Goal: Task Accomplishment & Management: Use online tool/utility

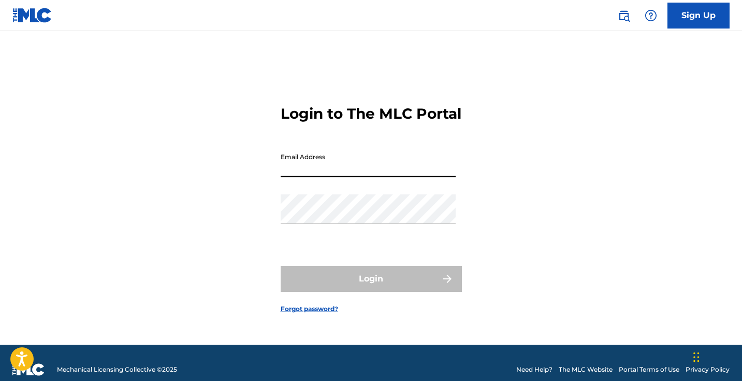
type input "[EMAIL_ADDRESS][DOMAIN_NAME]"
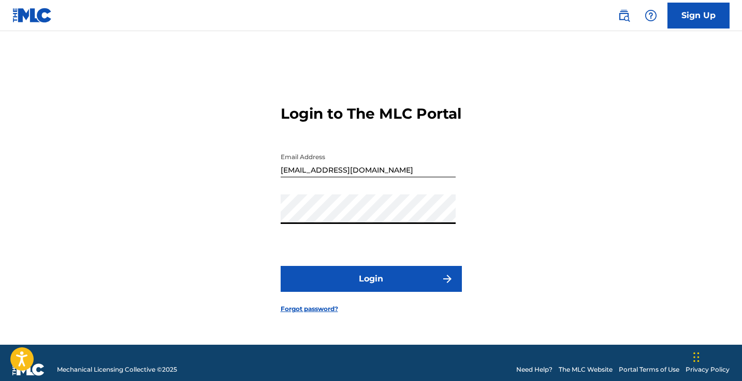
click at [333, 280] on button "Login" at bounding box center [371, 279] width 181 height 26
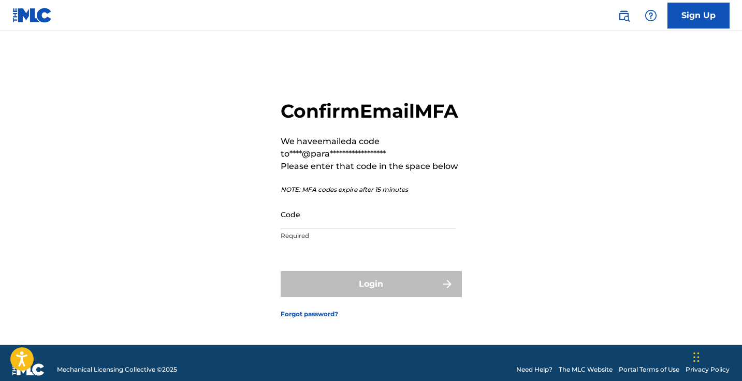
click at [373, 224] on input "Code" at bounding box center [368, 214] width 175 height 30
paste input "153552"
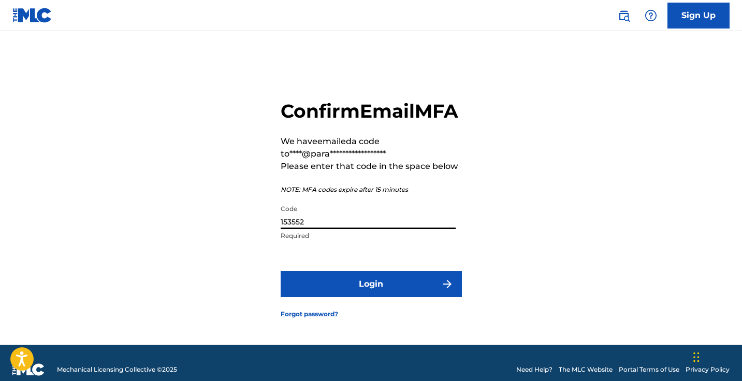
type input "153552"
click at [374, 297] on button "Login" at bounding box center [371, 284] width 181 height 26
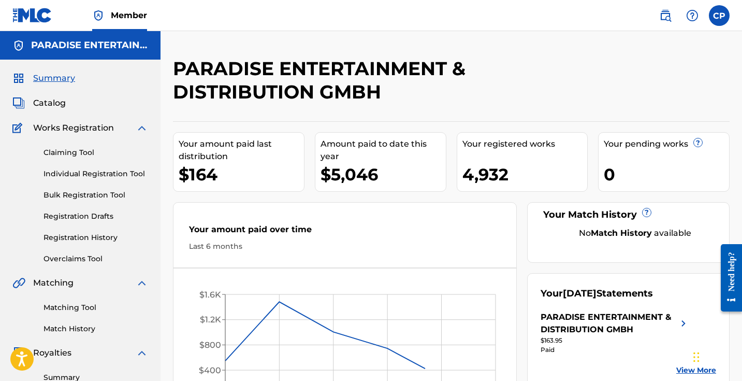
click at [76, 261] on link "Overclaims Tool" at bounding box center [95, 258] width 105 height 11
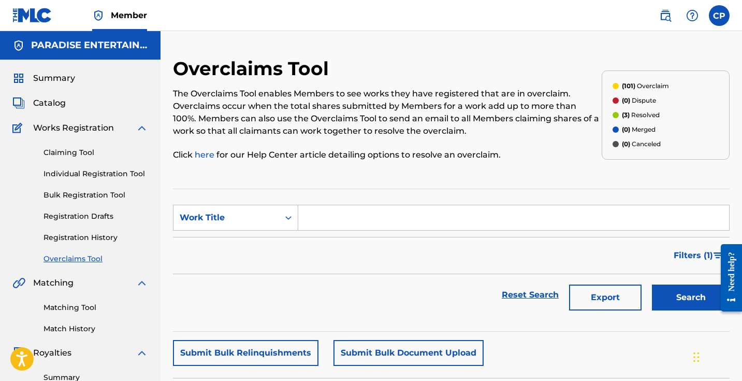
scroll to position [201, 0]
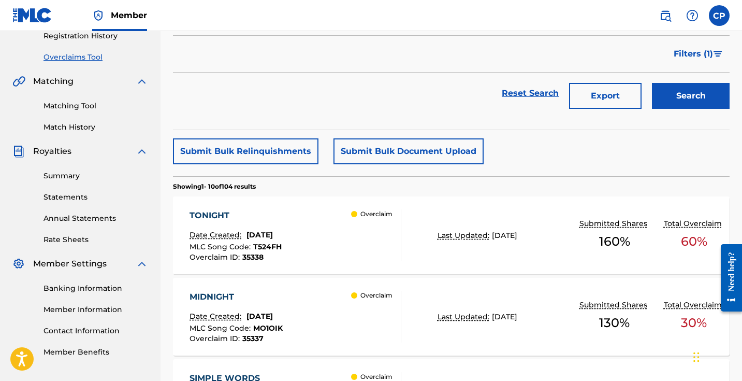
click at [226, 214] on div "TONIGHT" at bounding box center [235, 215] width 92 height 12
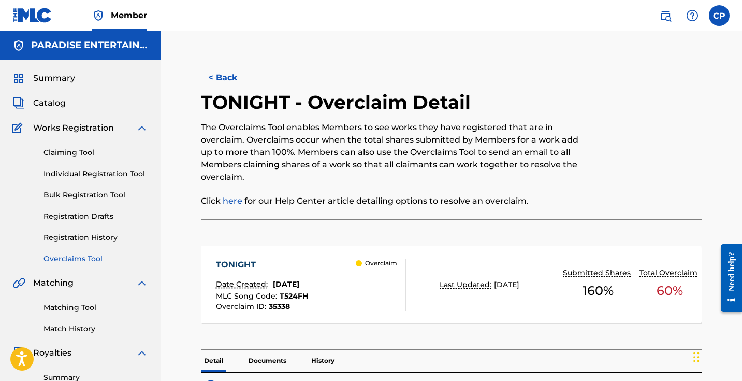
click at [232, 82] on button "< Back" at bounding box center [232, 78] width 62 height 26
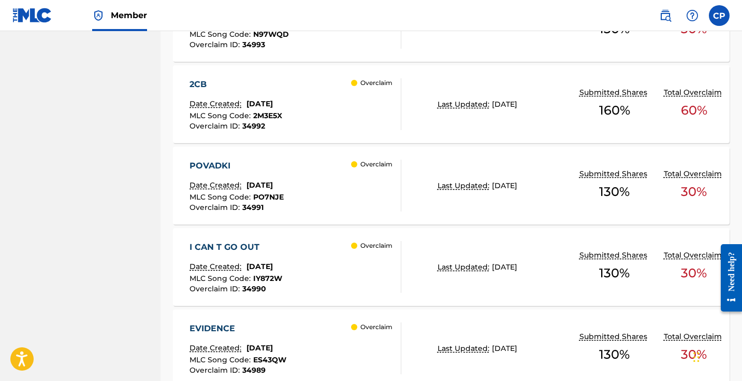
scroll to position [929, 0]
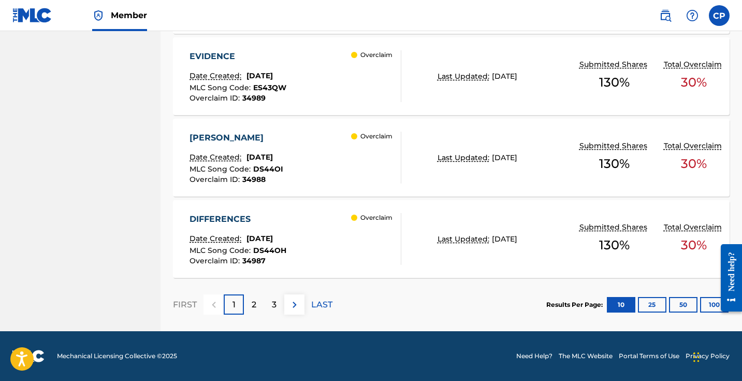
click at [247, 221] on div "DIFFERENCES" at bounding box center [237, 219] width 97 height 12
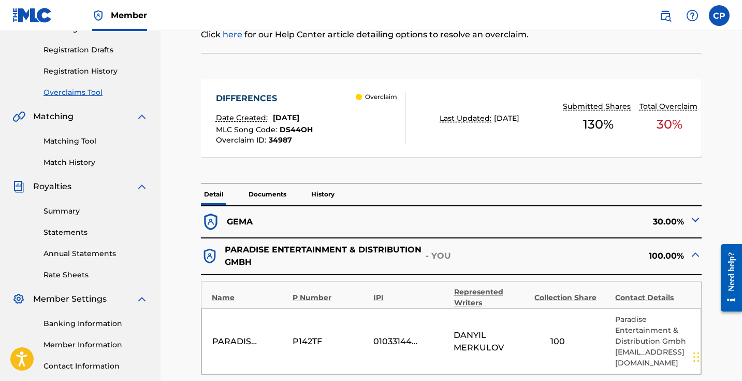
scroll to position [385, 0]
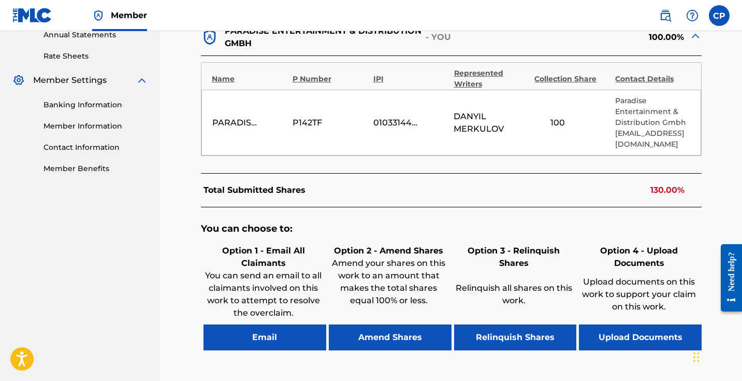
click at [133, 225] on nav "PARADISE ENTERTAINMENT & DISTRIBUTION GMBH Summary Catalog Works Registration C…" at bounding box center [80, 36] width 160 height 781
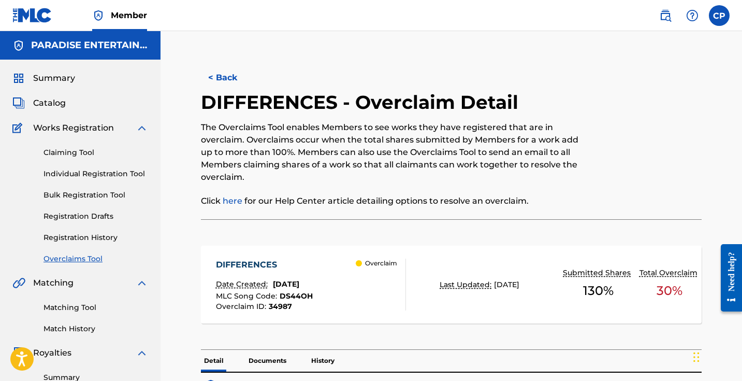
click at [222, 74] on button "< Back" at bounding box center [232, 78] width 62 height 26
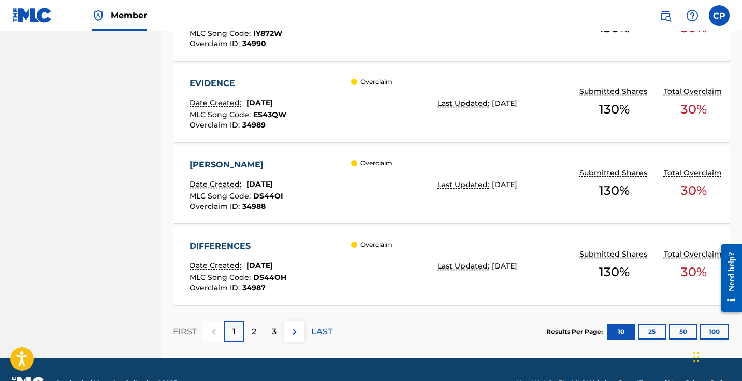
scroll to position [681, 0]
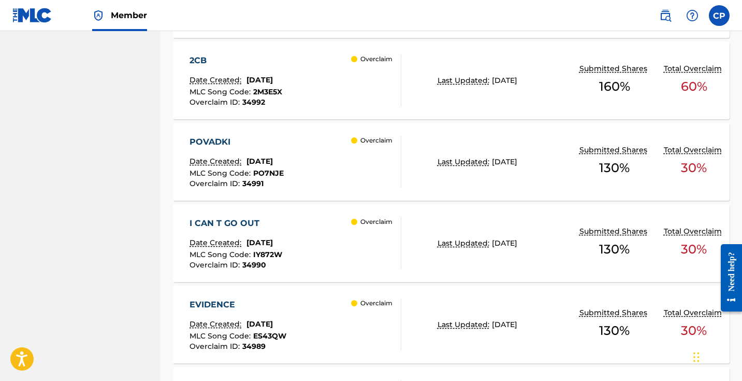
click at [205, 58] on div "2CB" at bounding box center [235, 60] width 93 height 12
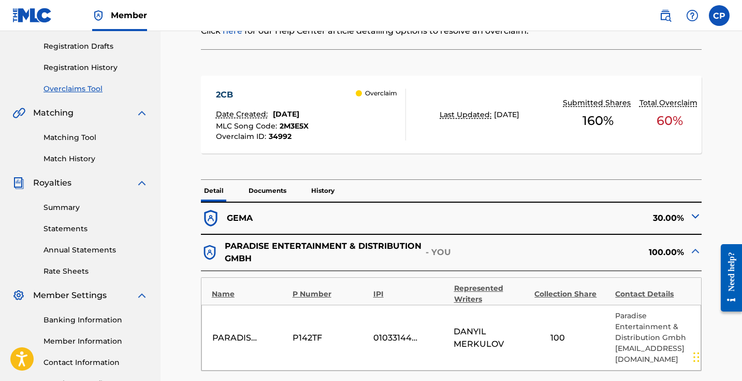
scroll to position [168, 0]
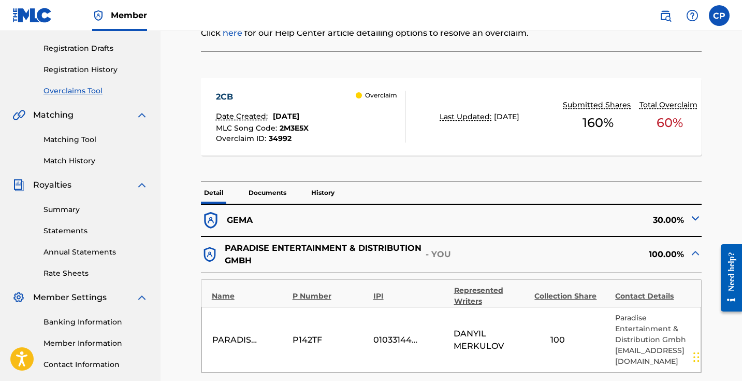
click at [691, 220] on img at bounding box center [695, 218] width 12 height 12
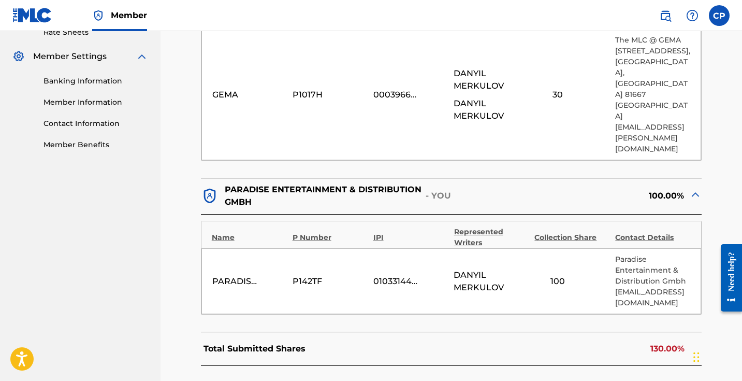
scroll to position [458, 0]
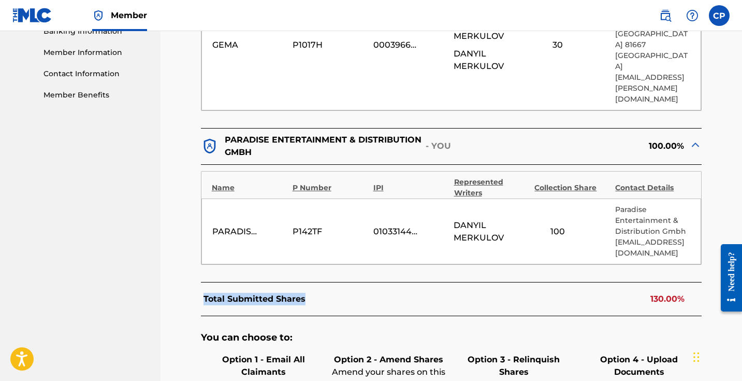
drag, startPoint x: 200, startPoint y: 256, endPoint x: 370, endPoint y: 257, distance: 169.3
click at [370, 282] on div "Total Submitted Shares 130.00%" at bounding box center [451, 299] width 501 height 34
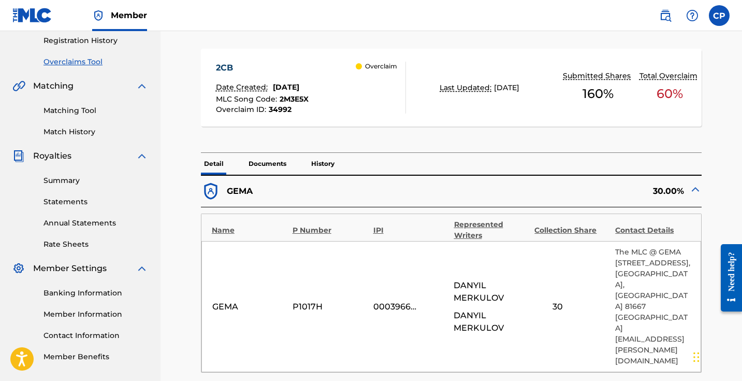
scroll to position [0, 0]
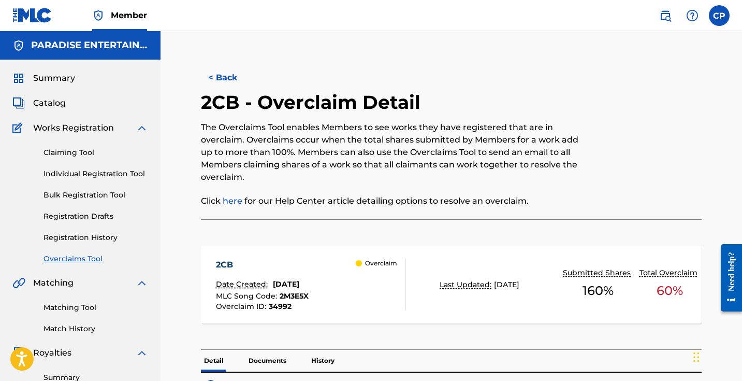
click at [236, 79] on button "< Back" at bounding box center [232, 78] width 62 height 26
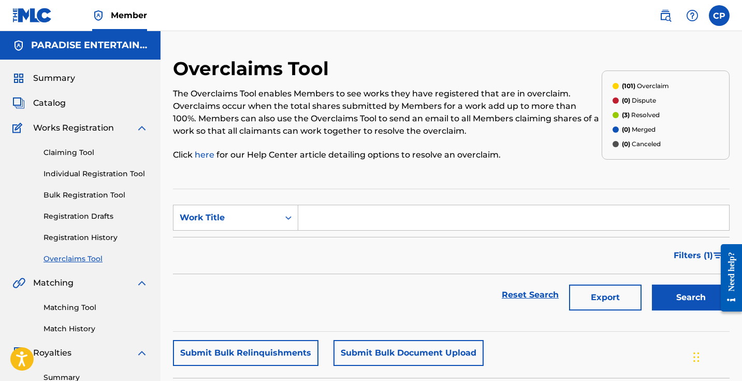
click at [329, 153] on p "Click here for our Help Center article detailing options to resolve an overclai…" at bounding box center [387, 155] width 429 height 12
click at [329, 149] on p "Click here for our Help Center article detailing options to resolve an overclai…" at bounding box center [387, 155] width 429 height 12
click at [329, 140] on div "The Overclaims Tool enables Members to see works they have registered that are …" at bounding box center [387, 124] width 429 height 74
click at [328, 142] on div "The Overclaims Tool enables Members to see works they have registered that are …" at bounding box center [387, 124] width 429 height 74
click at [328, 141] on div "The Overclaims Tool enables Members to see works they have registered that are …" at bounding box center [387, 124] width 429 height 74
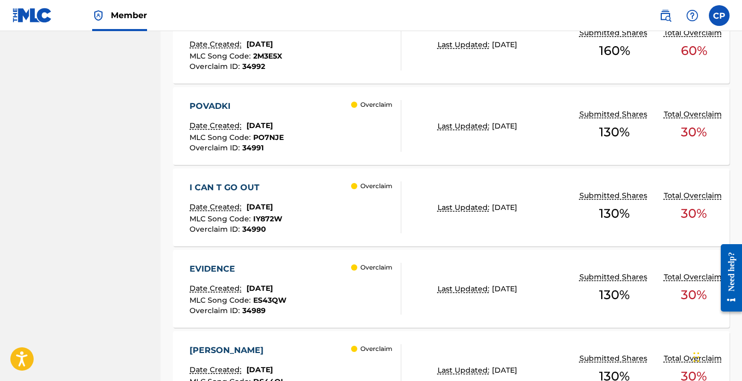
scroll to position [929, 0]
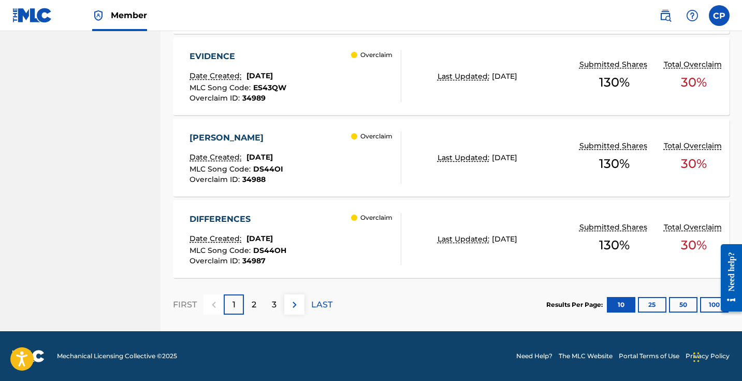
click at [253, 299] on p "2" at bounding box center [254, 304] width 5 height 12
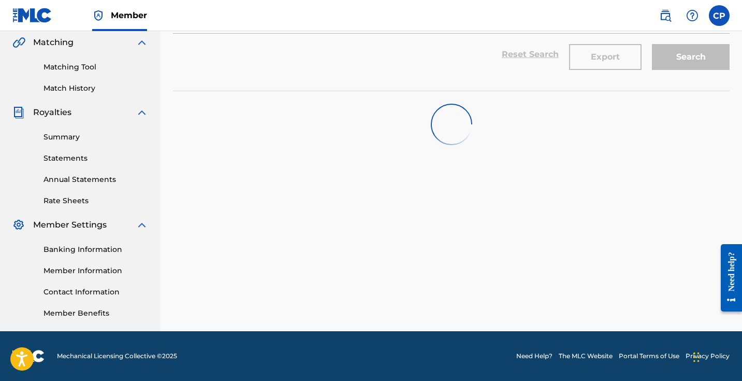
scroll to position [0, 0]
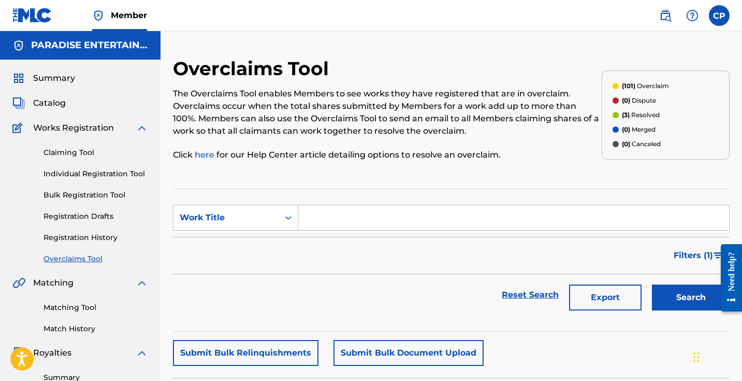
click at [634, 115] on p "(3) Resolved" at bounding box center [641, 114] width 38 height 9
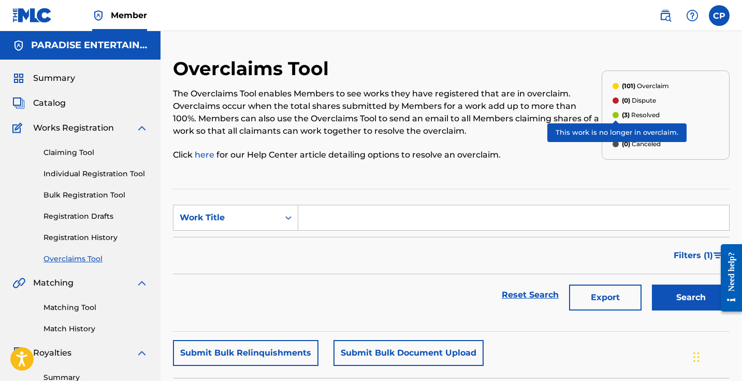
click at [615, 116] on div at bounding box center [615, 115] width 6 height 6
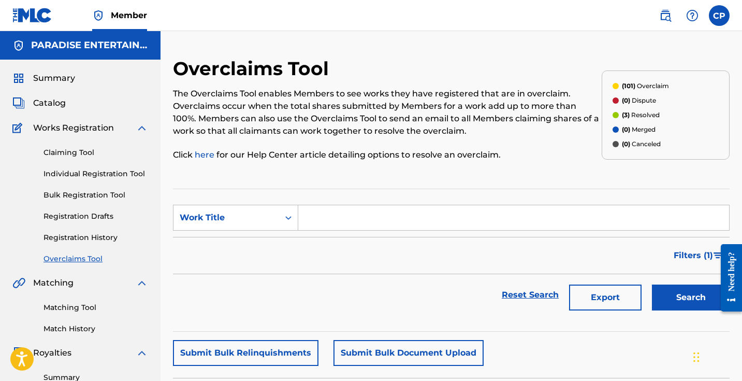
click at [256, 134] on p "The Overclaims Tool enables Members to see works they have registered that are …" at bounding box center [387, 112] width 429 height 50
click at [321, 206] on section "SearchWithCriteria4ba1a13f-1677-4fda-9b0a-528571bf4b25 Work Title Filter Status…" at bounding box center [451, 259] width 557 height 143
click at [320, 218] on input "Search Form" at bounding box center [513, 217] width 431 height 25
type input "my baby"
click at [691, 297] on button "Search" at bounding box center [691, 297] width 78 height 26
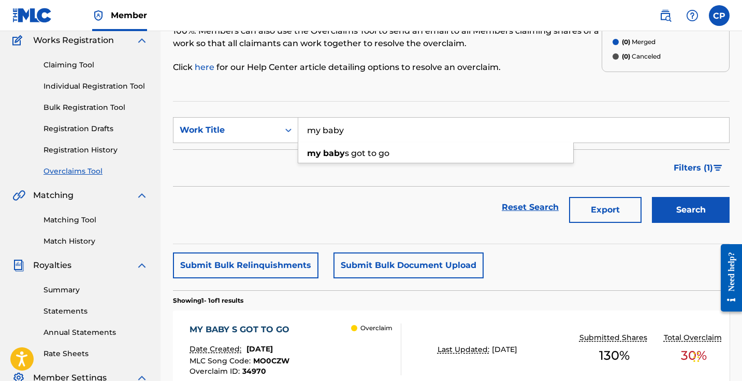
scroll to position [107, 0]
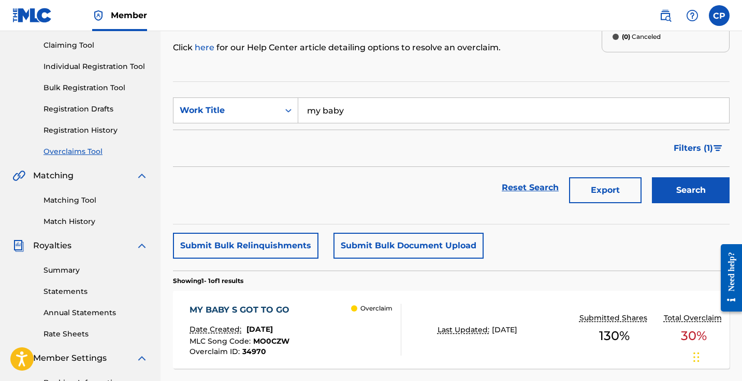
click at [262, 306] on div "MY BABY S GOT TO GO" at bounding box center [241, 309] width 105 height 12
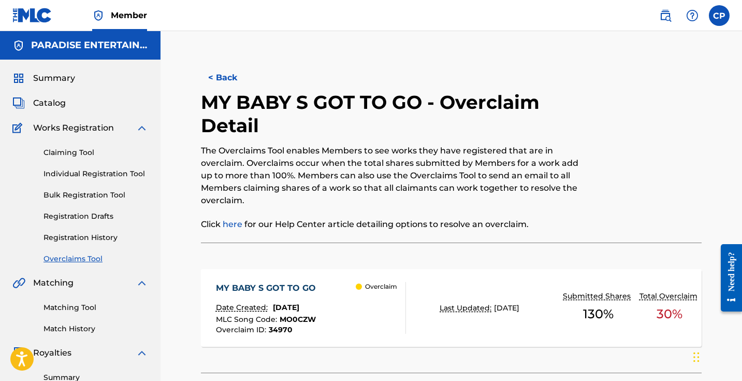
click at [51, 107] on span "Catalog" at bounding box center [49, 103] width 33 height 12
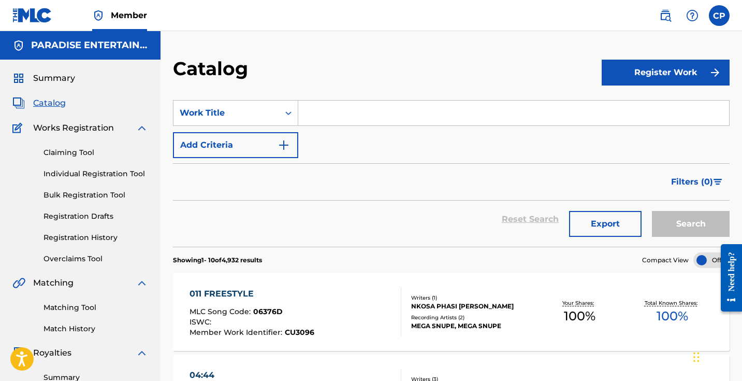
click at [358, 116] on input "Search Form" at bounding box center [513, 112] width 431 height 25
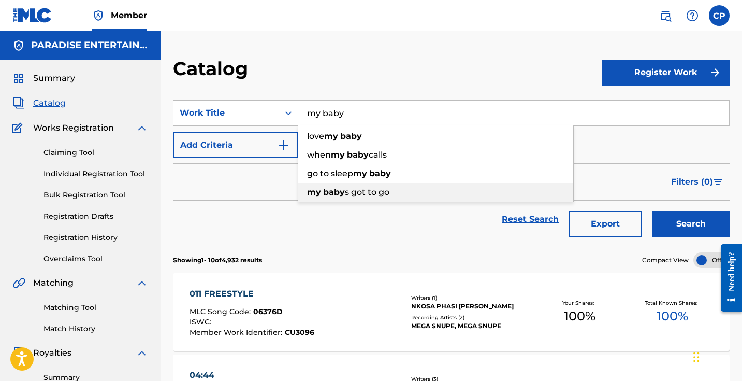
type input "my baby s got to go"
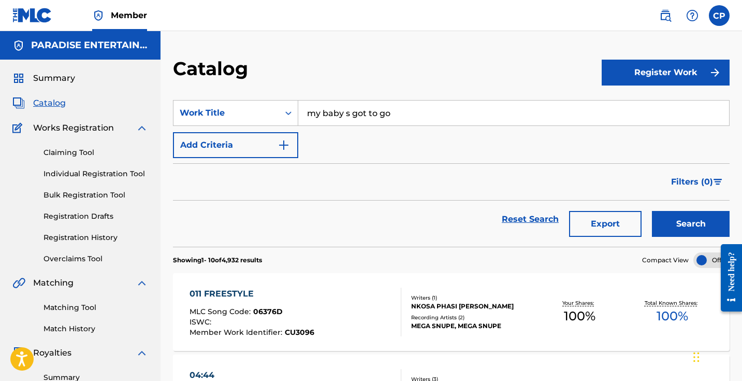
click at [681, 224] on button "Search" at bounding box center [691, 224] width 78 height 26
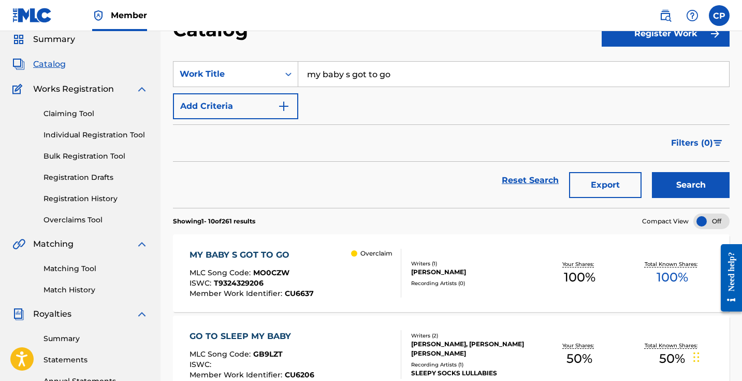
scroll to position [114, 0]
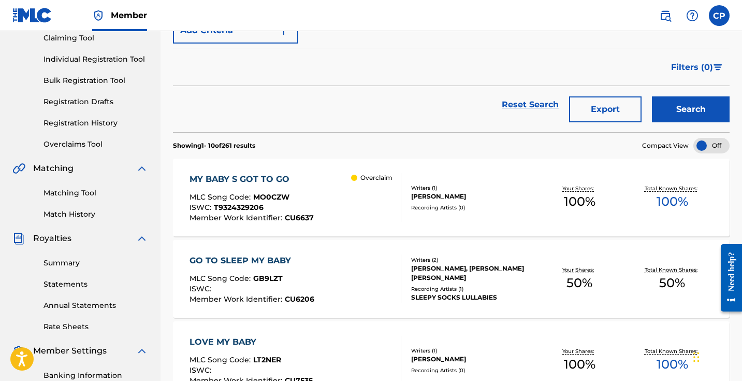
click at [257, 179] on div "MY BABY S GOT TO GO" at bounding box center [251, 179] width 124 height 12
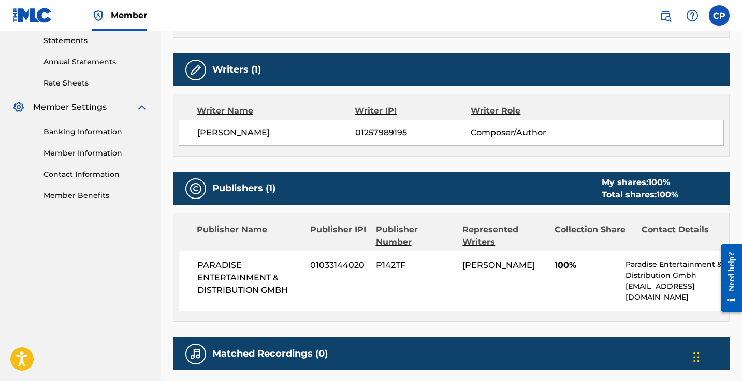
scroll to position [455, 0]
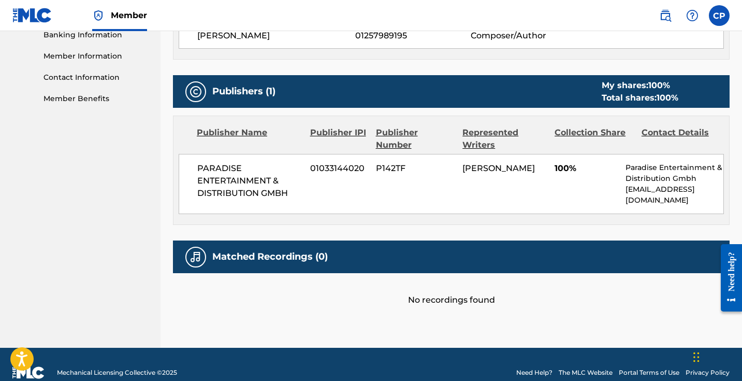
click at [303, 285] on div "No recordings found" at bounding box center [451, 289] width 557 height 33
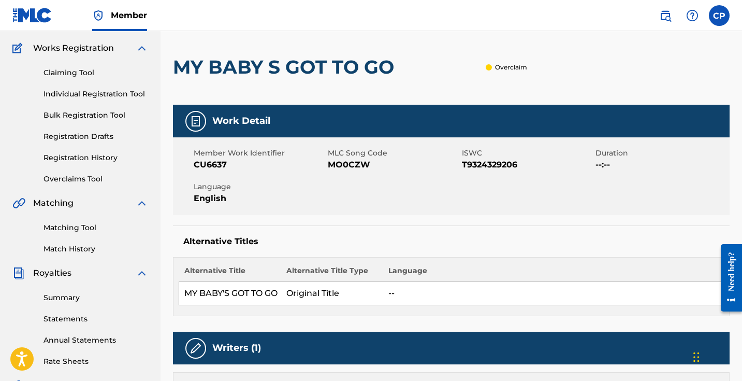
scroll to position [0, 0]
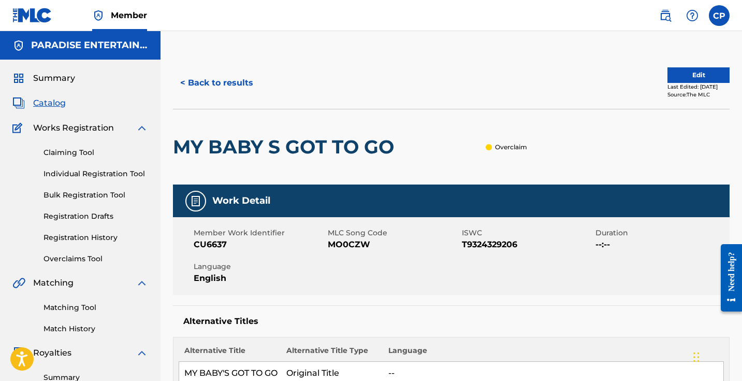
click at [402, 173] on div "Overclaim" at bounding box center [463, 146] width 128 height 75
click at [198, 87] on button "< Back to results" at bounding box center [216, 83] width 87 height 26
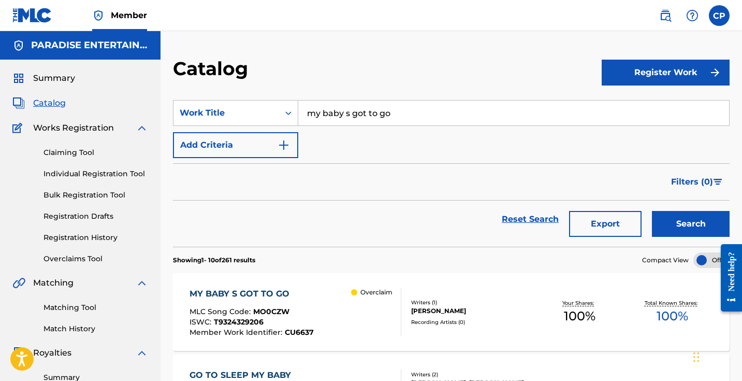
click at [423, 235] on div "Reset Search Export Search" at bounding box center [451, 218] width 557 height 37
click at [380, 109] on input "my baby s got to go" at bounding box center [513, 112] width 431 height 25
